Goal: Check status: Check status

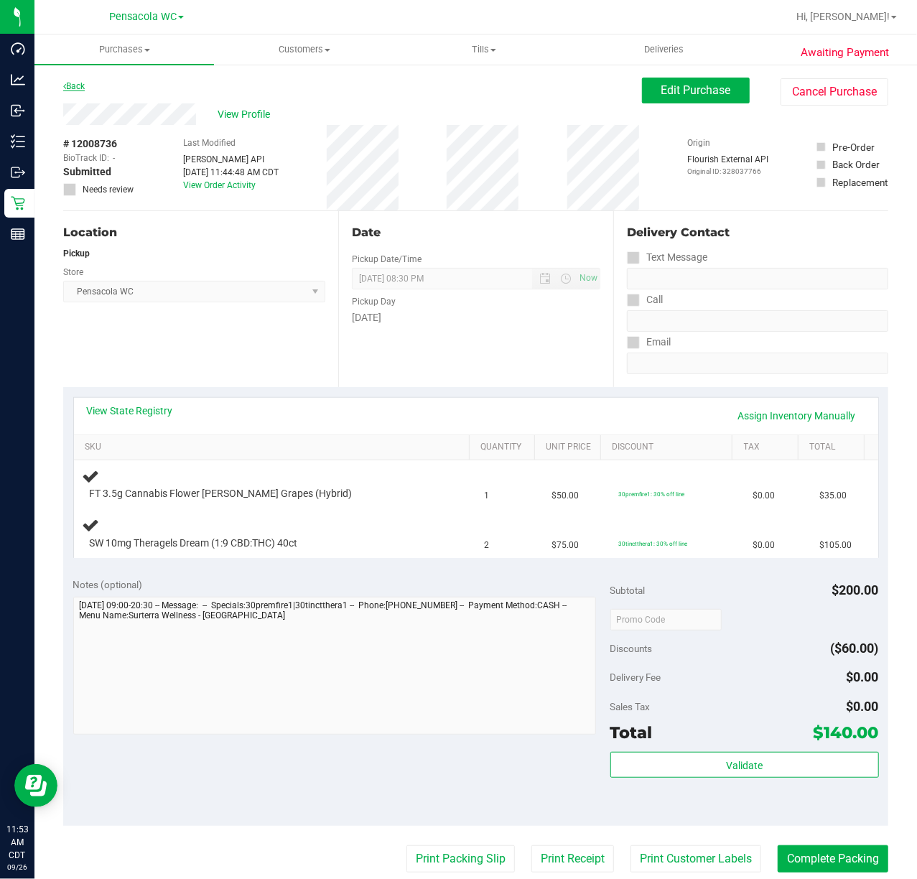
click at [65, 85] on icon at bounding box center [64, 86] width 3 height 9
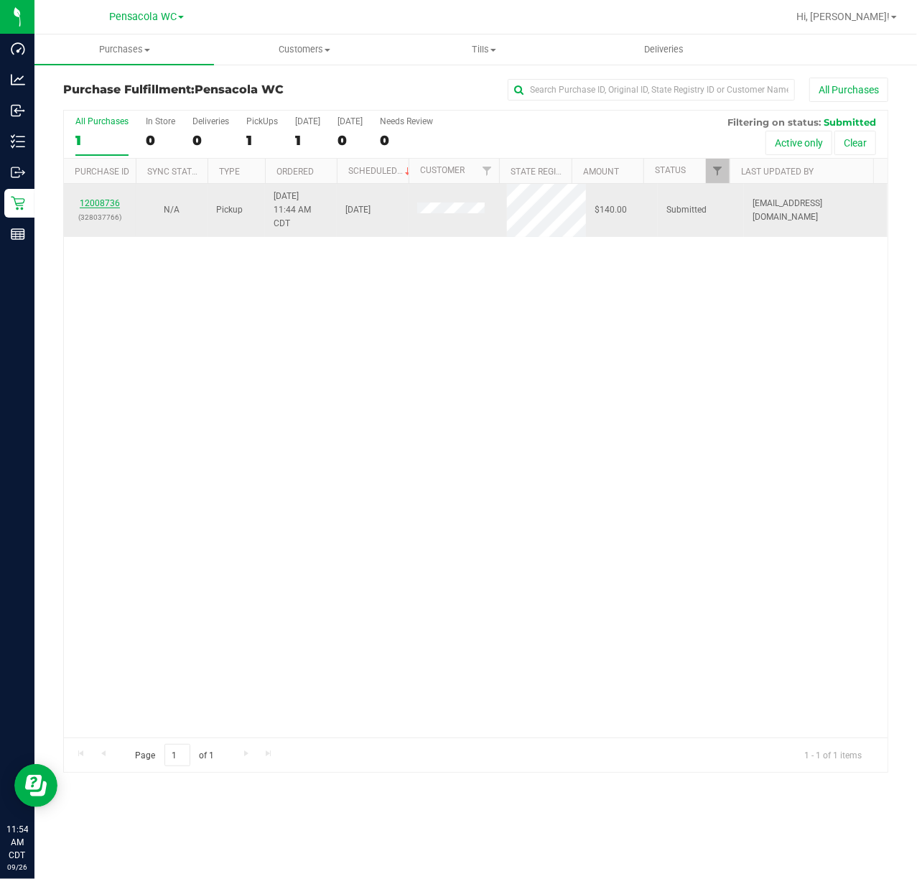
click at [95, 202] on link "12008736" at bounding box center [100, 203] width 40 height 10
